Goal: Task Accomplishment & Management: Use online tool/utility

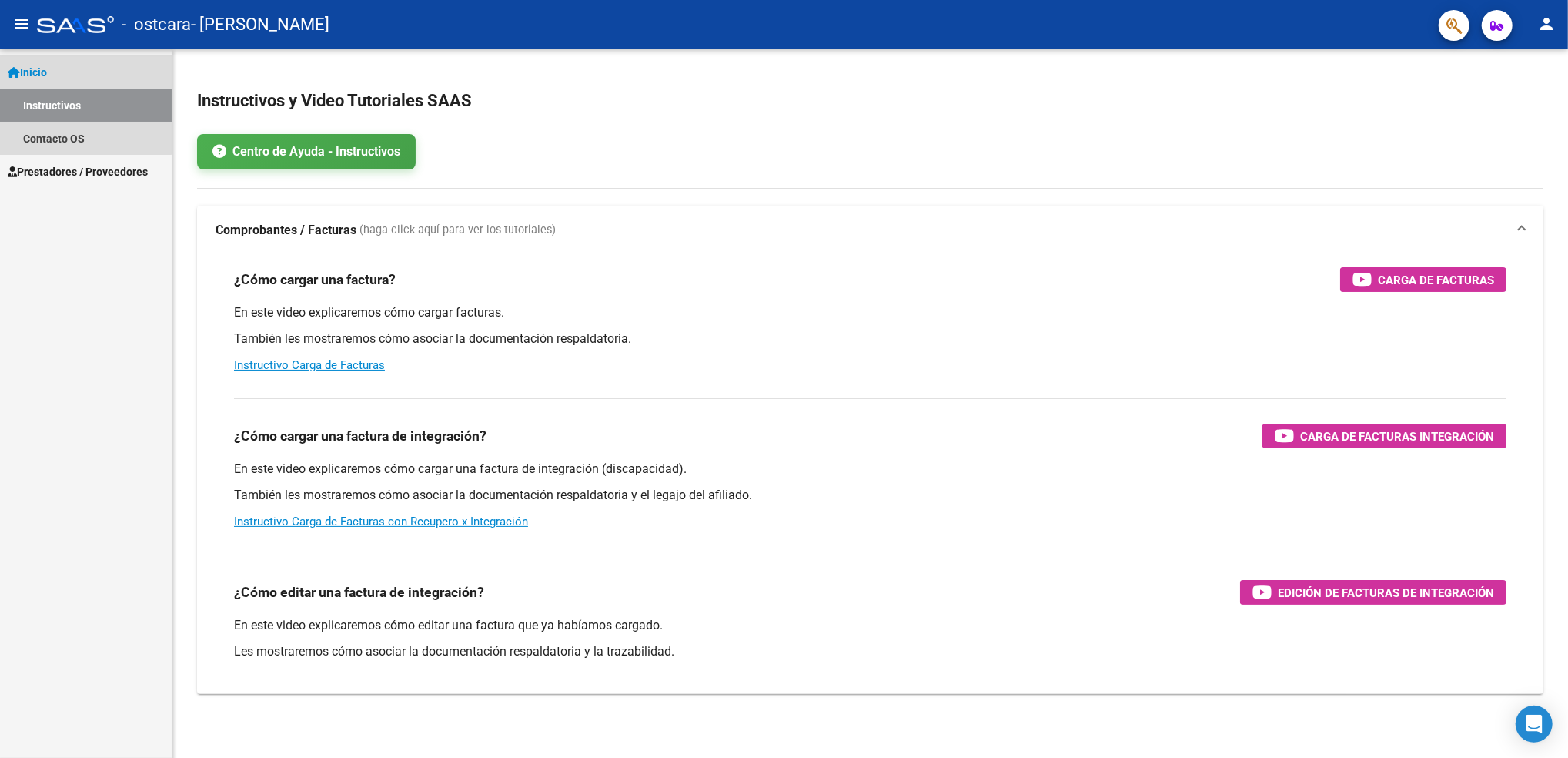
click at [41, 64] on span "Inicio" at bounding box center [27, 71] width 39 height 17
click at [52, 96] on link "Instructivos" at bounding box center [85, 105] width 171 height 33
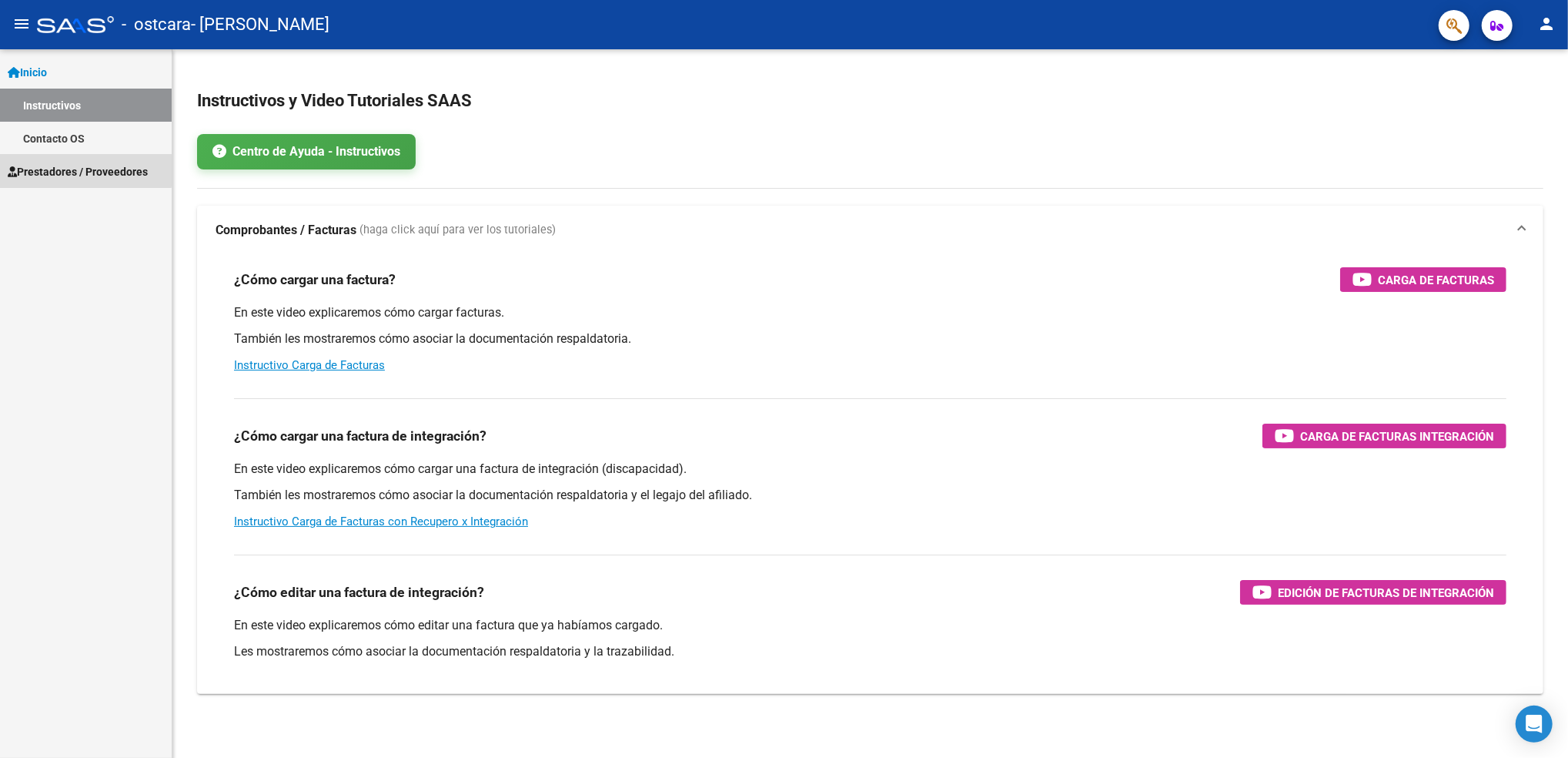
click at [70, 169] on span "Prestadores / Proveedores" at bounding box center [77, 171] width 140 height 17
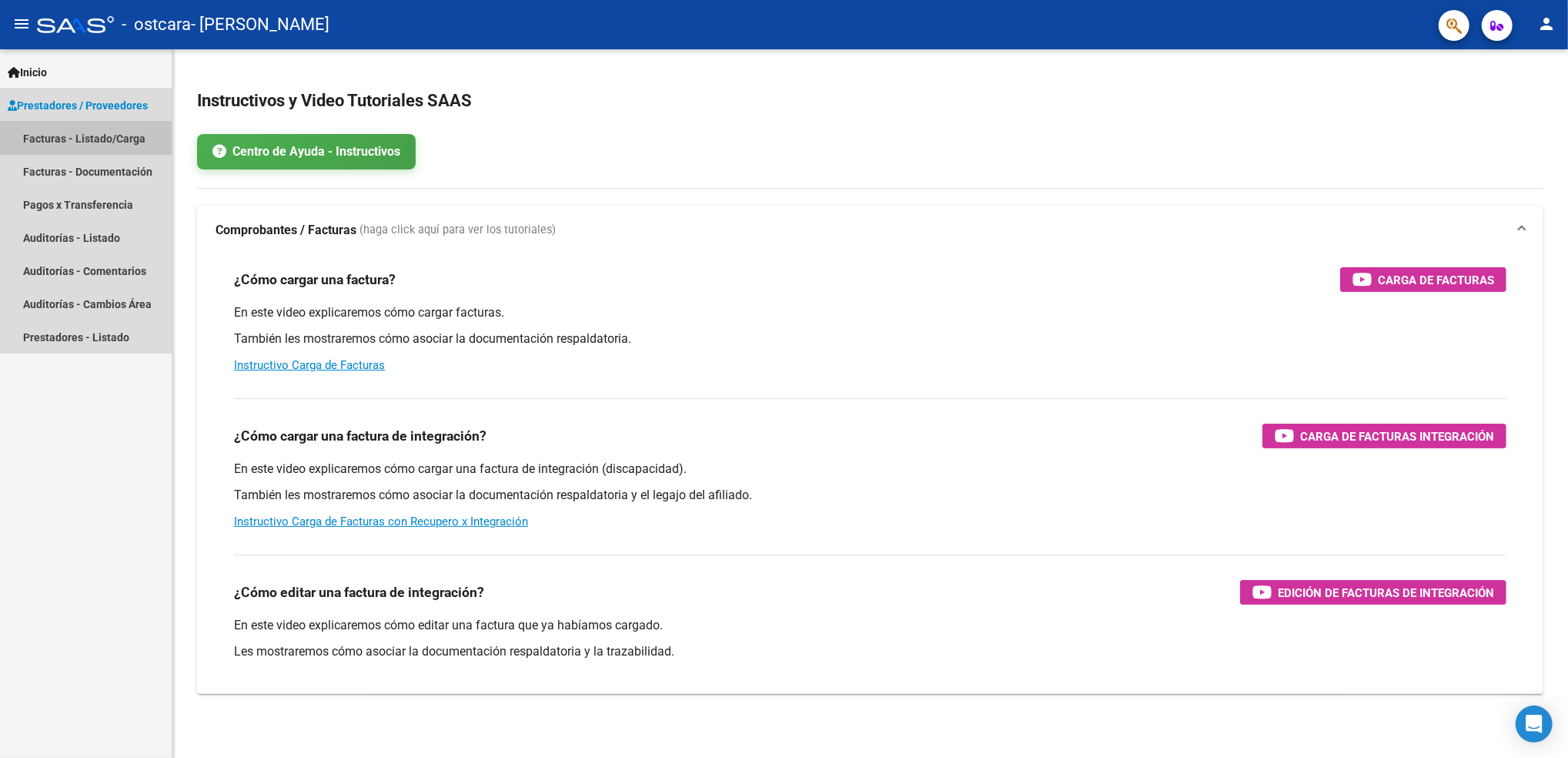
click at [68, 139] on link "Facturas - Listado/Carga" at bounding box center [85, 138] width 171 height 33
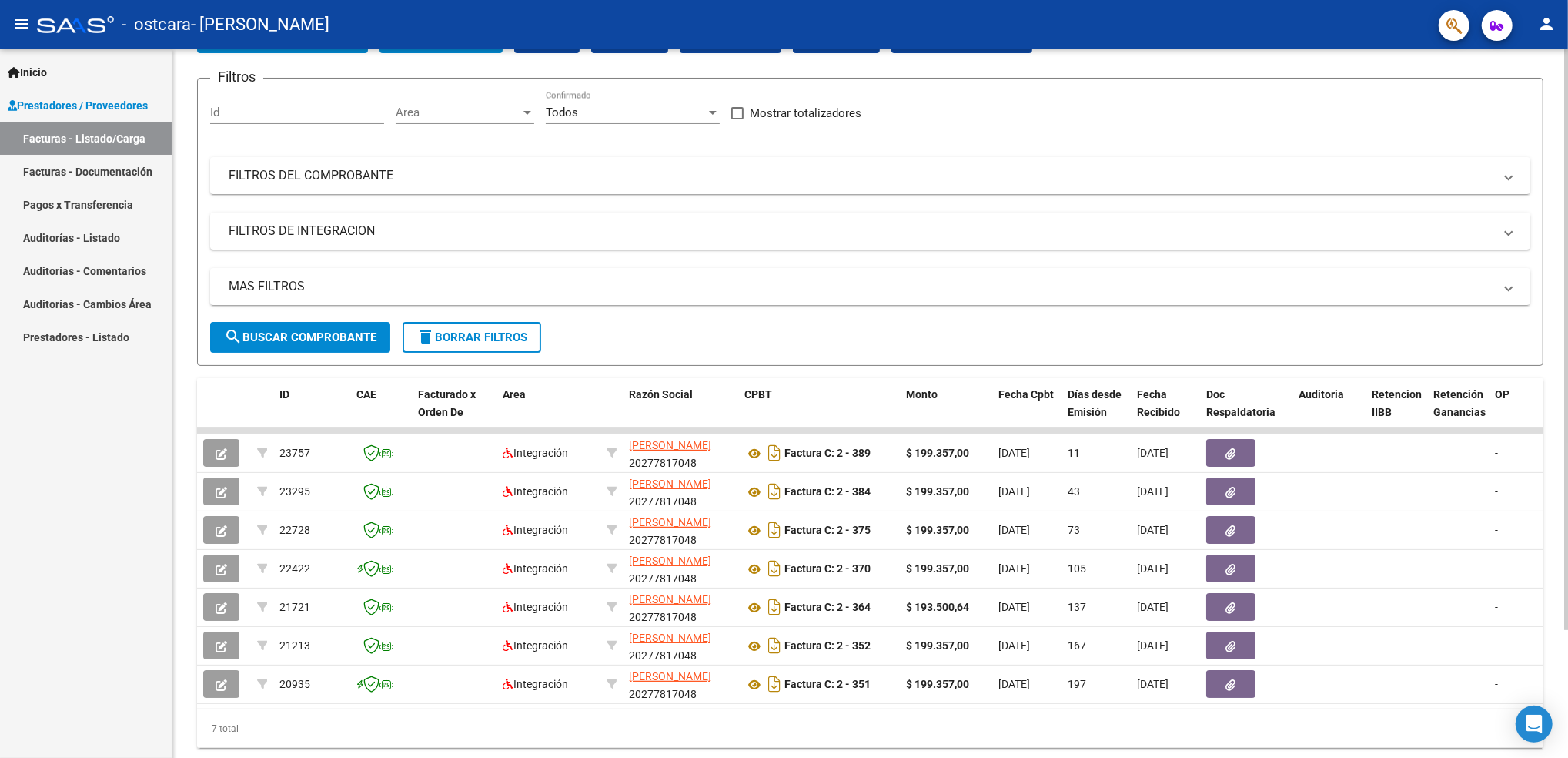
click at [1568, 421] on html "menu - ostcara - CHERVAZ VANINA ANDREA person Inicio Instructivos Contacto OS P…" at bounding box center [784, 379] width 1568 height 758
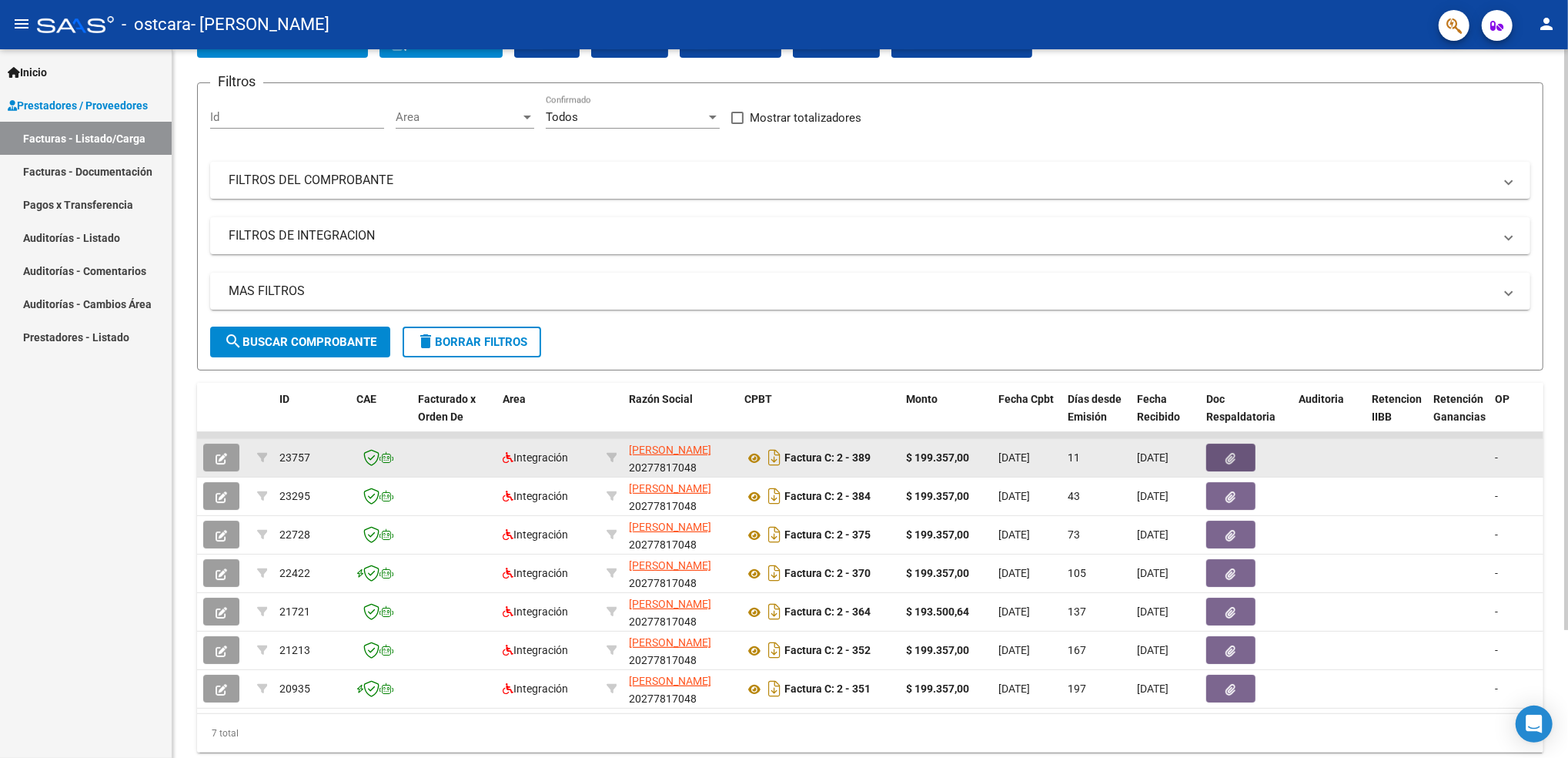
click at [1236, 453] on icon "button" at bounding box center [1231, 459] width 10 height 12
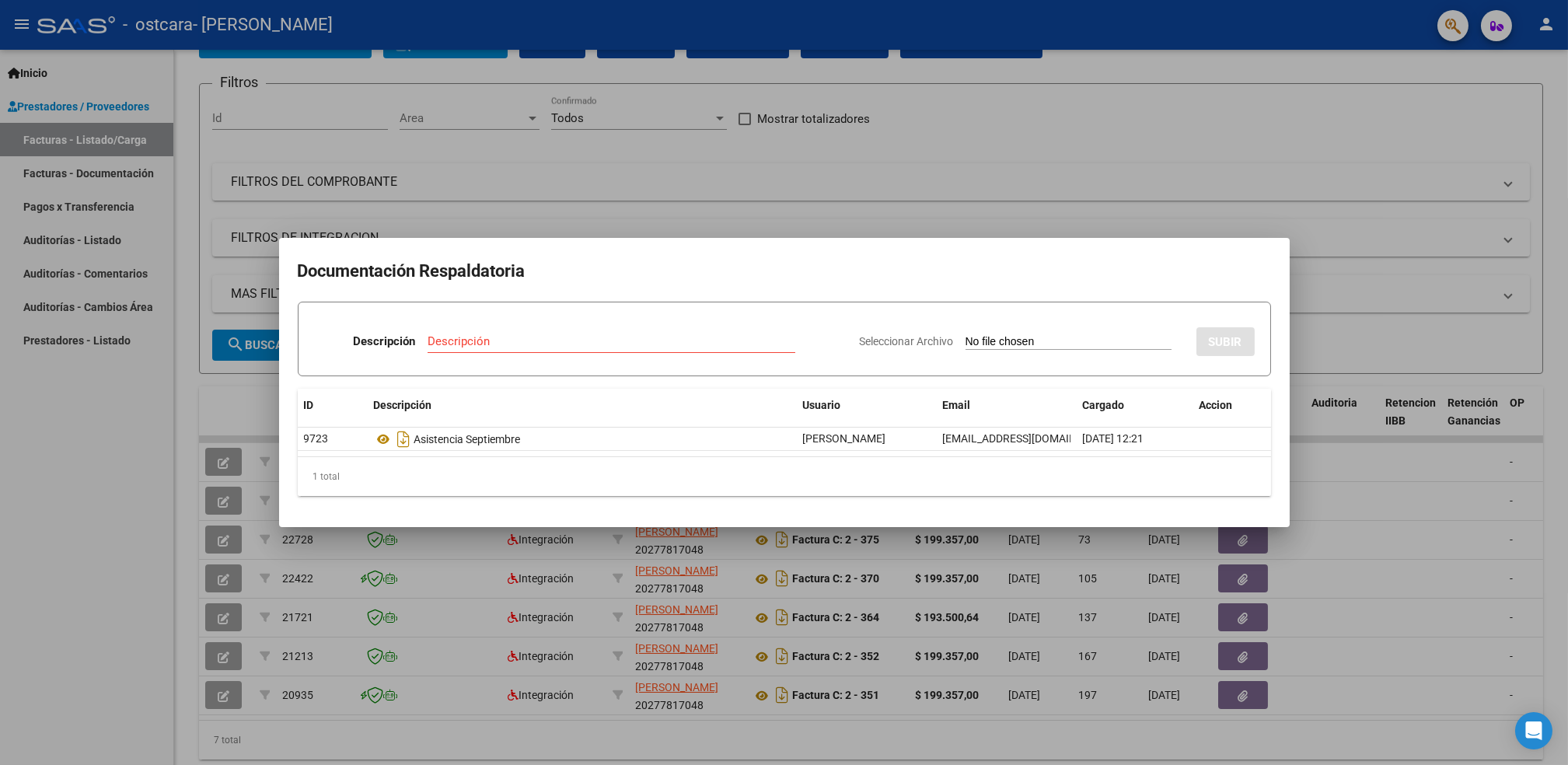
click at [1421, 574] on div at bounding box center [784, 382] width 1568 height 765
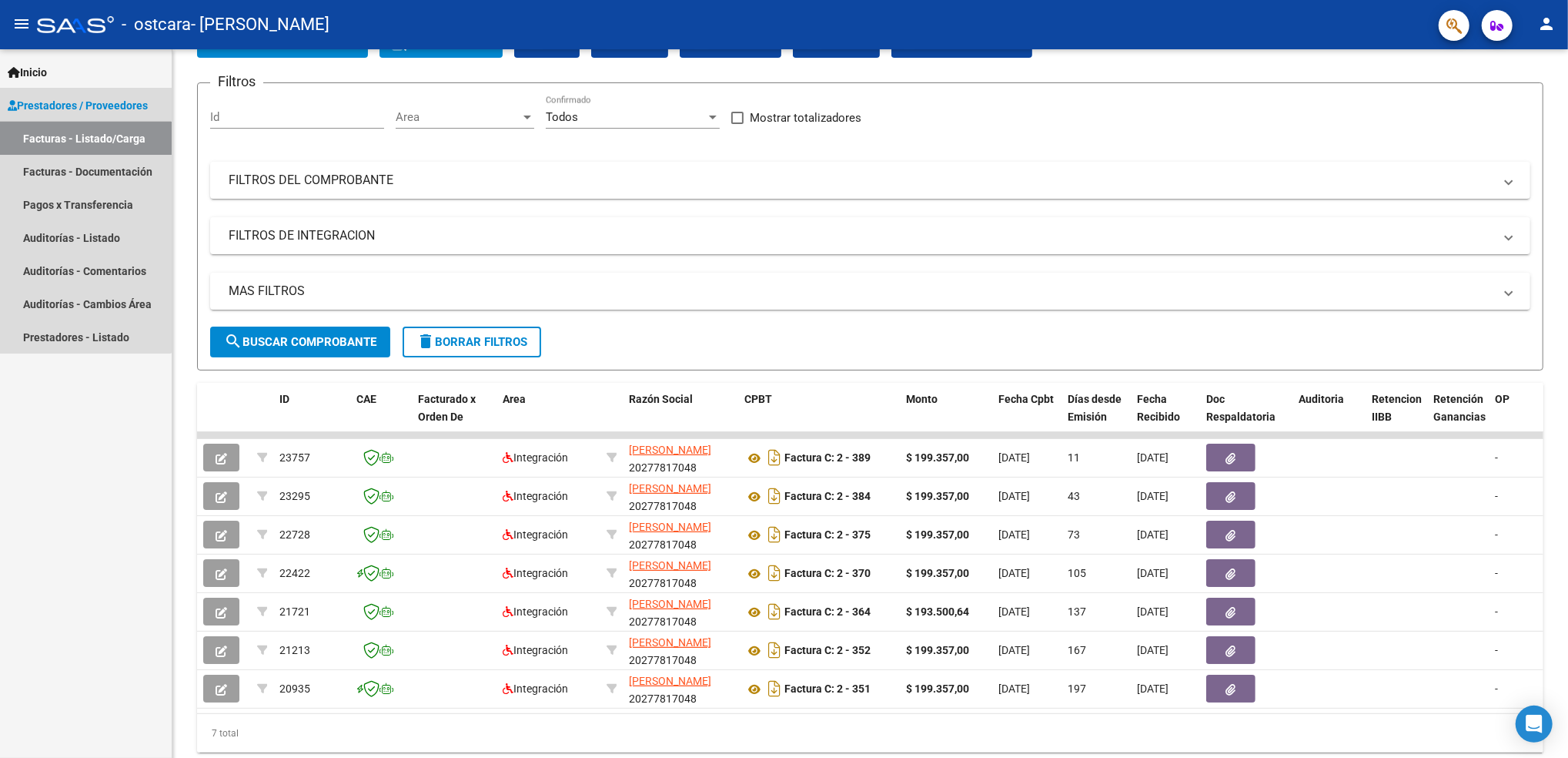
click at [52, 138] on link "Facturas - Listado/Carga" at bounding box center [85, 138] width 171 height 33
